Goal: Information Seeking & Learning: Learn about a topic

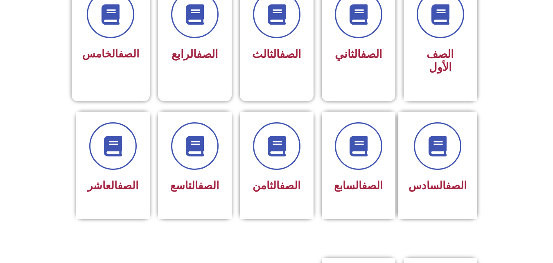
scroll to position [207, 0]
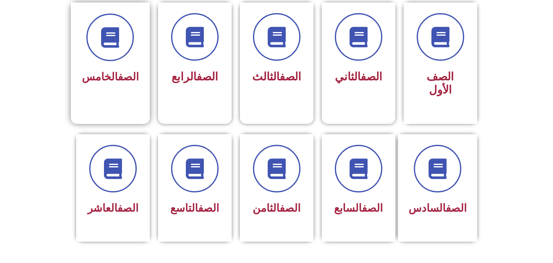
click at [138, 61] on div "الصف الخامس" at bounding box center [110, 51] width 57 height 74
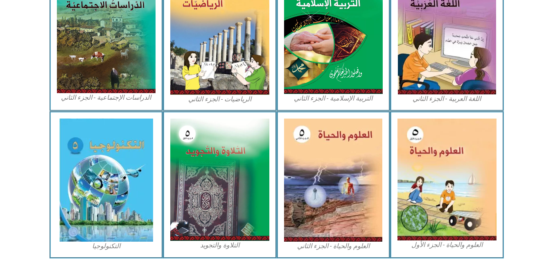
scroll to position [446, 0]
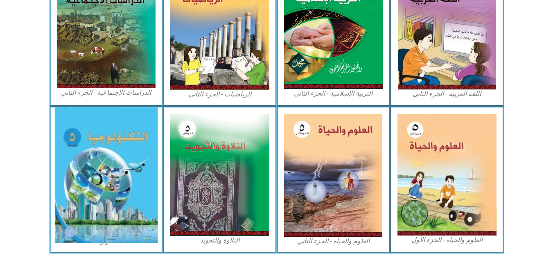
click at [65, 152] on img at bounding box center [105, 174] width 103 height 135
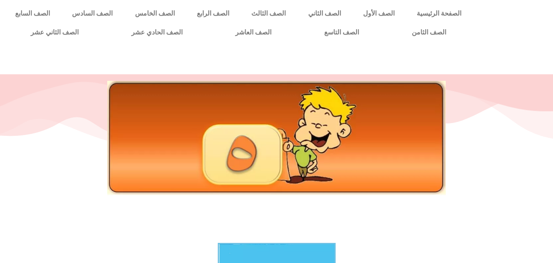
scroll to position [229, 0]
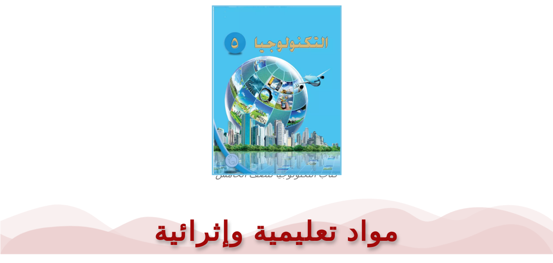
click at [257, 82] on img at bounding box center [277, 90] width 130 height 170
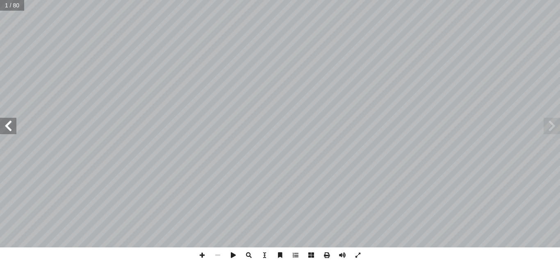
click at [4, 130] on span at bounding box center [8, 126] width 16 height 16
click at [11, 118] on span at bounding box center [8, 126] width 16 height 16
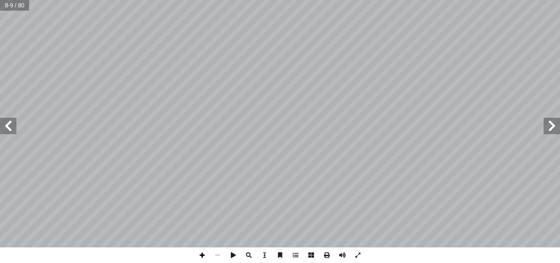
click at [204, 252] on span at bounding box center [202, 255] width 16 height 16
click at [7, 127] on span at bounding box center [8, 126] width 16 height 16
click at [8, 128] on span at bounding box center [8, 126] width 16 height 16
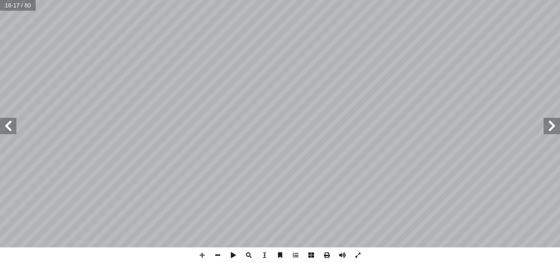
click at [7, 127] on span at bounding box center [8, 126] width 16 height 16
click at [7, 124] on span at bounding box center [8, 126] width 16 height 16
click at [10, 127] on span at bounding box center [8, 126] width 16 height 16
click at [555, 124] on span at bounding box center [551, 126] width 16 height 16
click at [558, 127] on span at bounding box center [551, 126] width 16 height 16
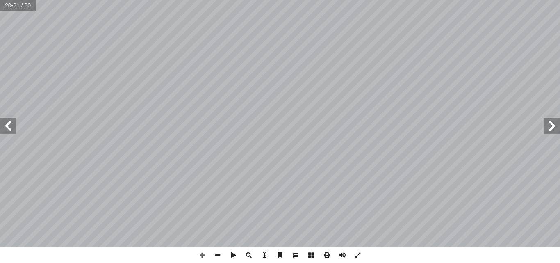
click at [558, 127] on span at bounding box center [551, 126] width 16 height 16
